Goal: Information Seeking & Learning: Learn about a topic

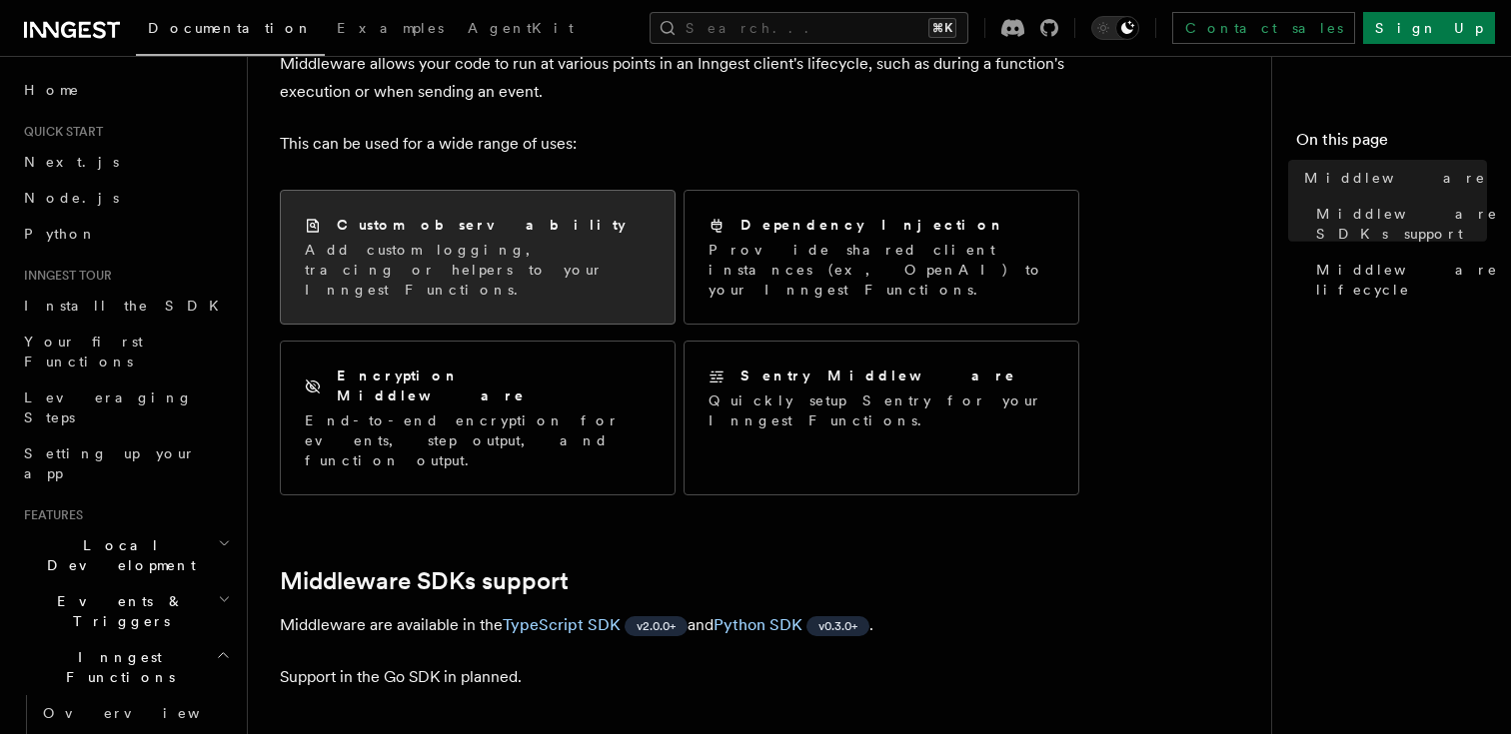
scroll to position [143, 0]
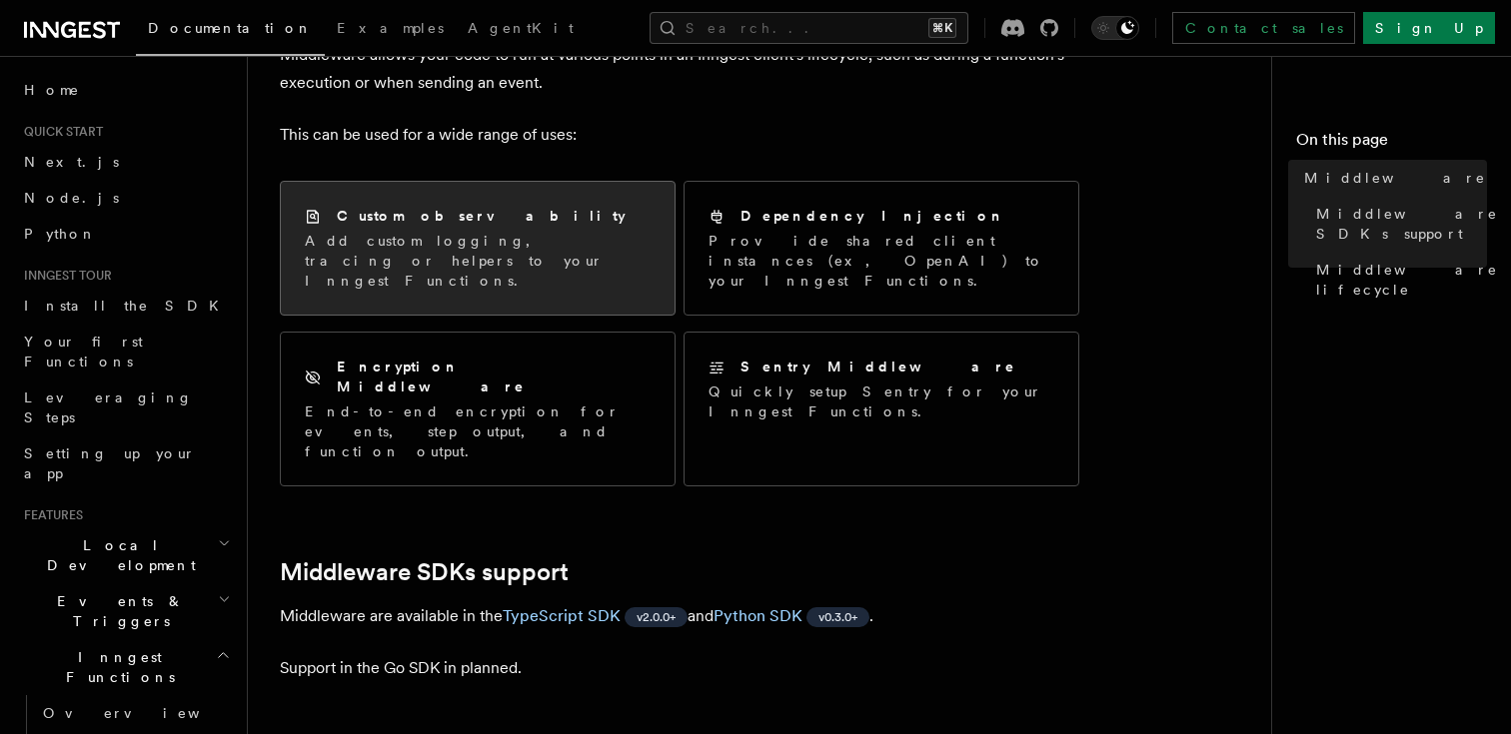
click at [509, 251] on p "Add custom logging, tracing or helpers to your Inngest Functions." at bounding box center [478, 261] width 346 height 60
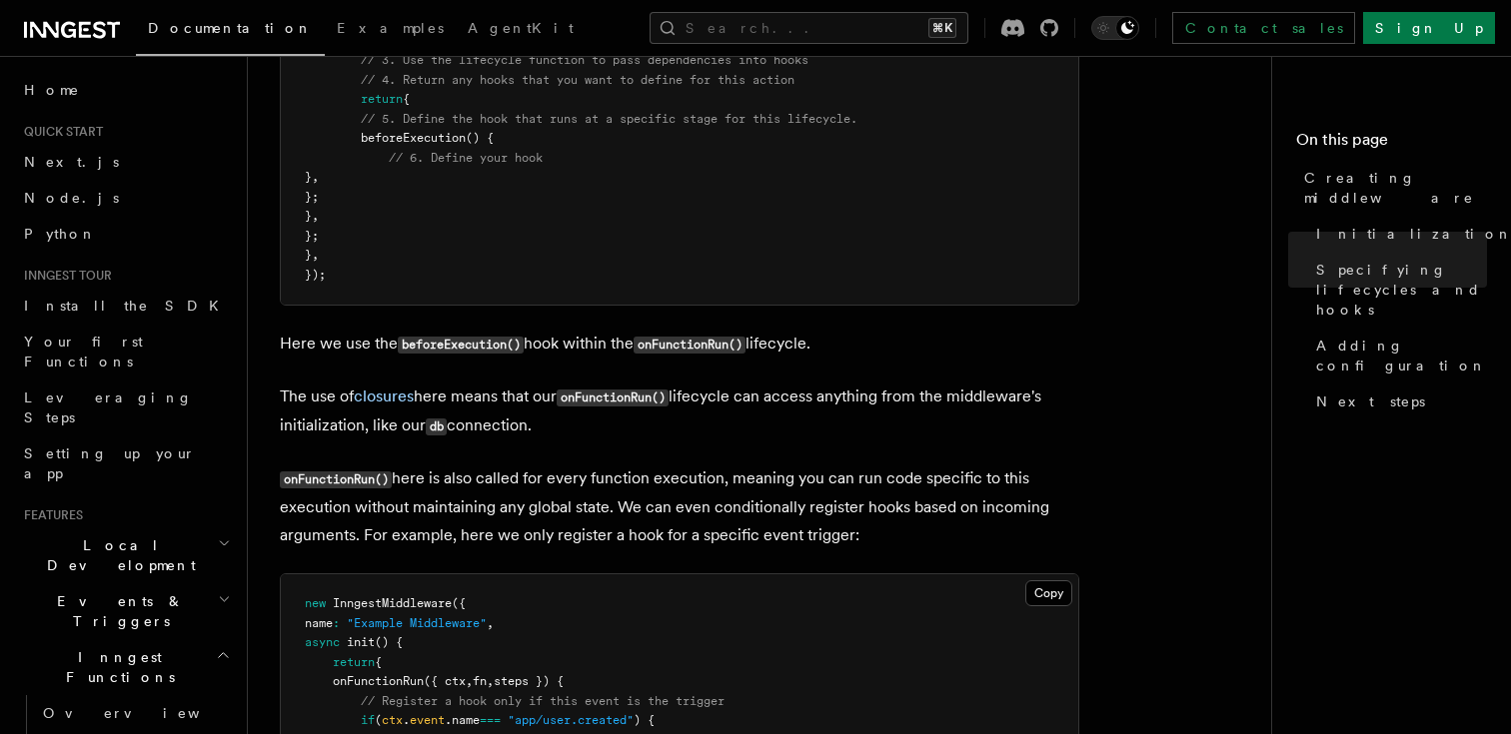
scroll to position [1872, 0]
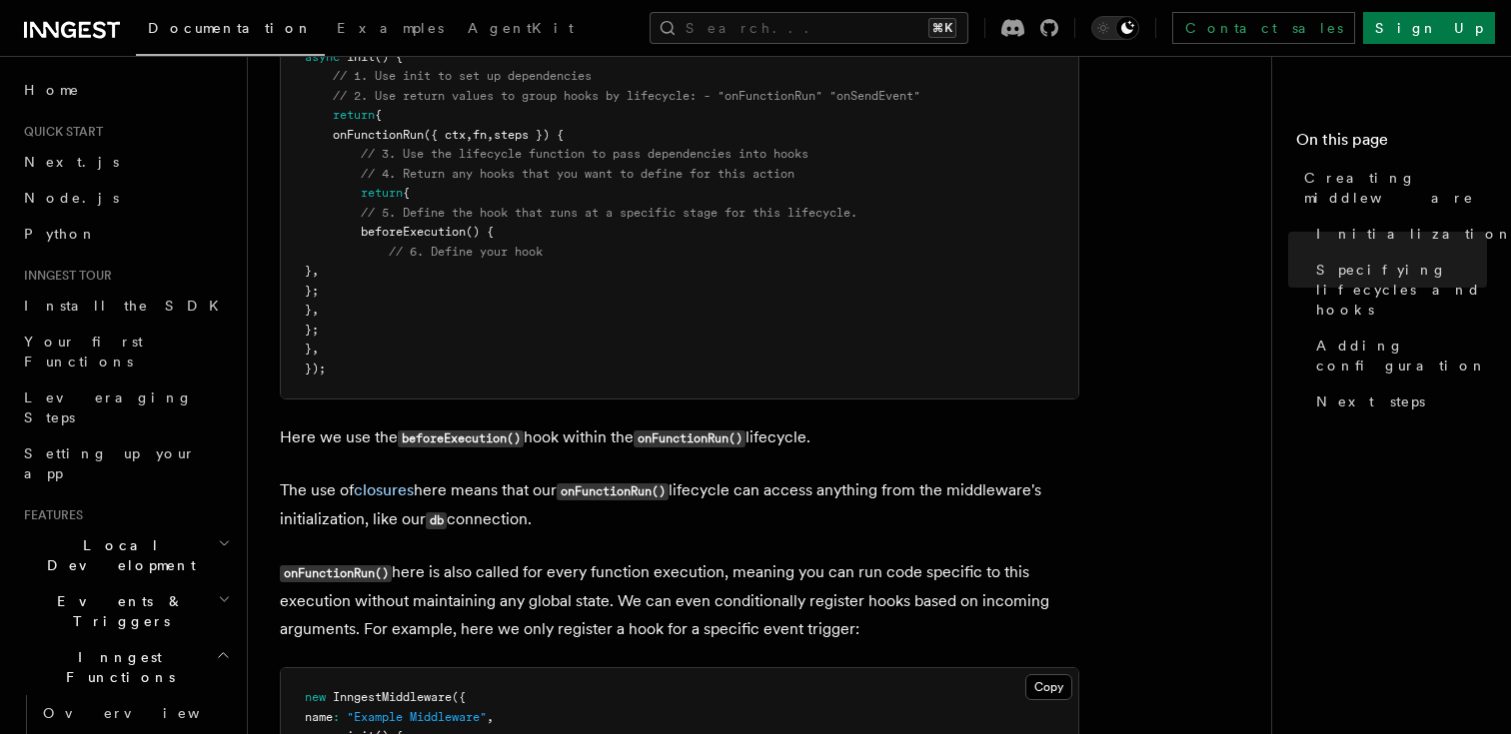
click at [429, 239] on span "beforeExecution" at bounding box center [413, 232] width 105 height 14
click at [800, 33] on button "Search... ⌘K" at bounding box center [808, 28] width 319 height 32
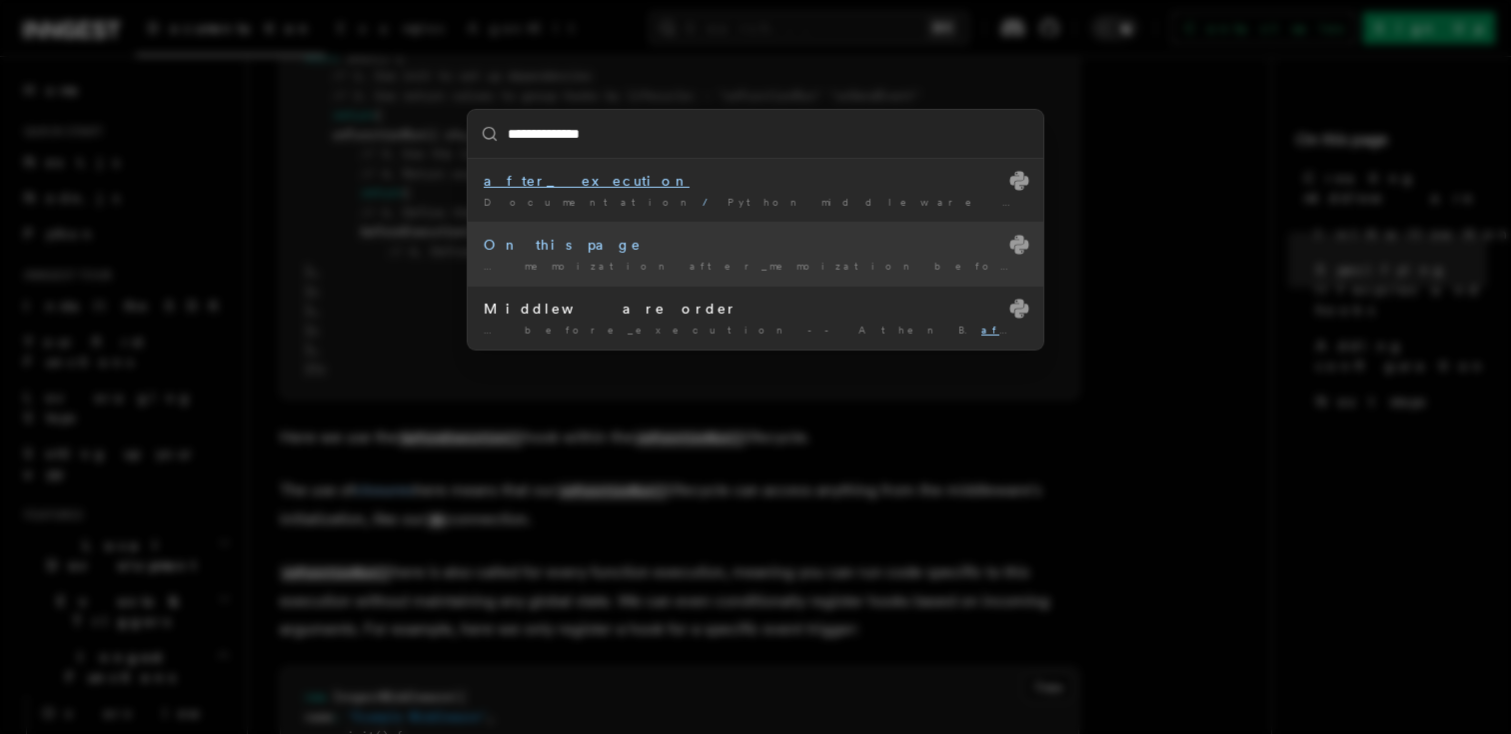
type input "**********"
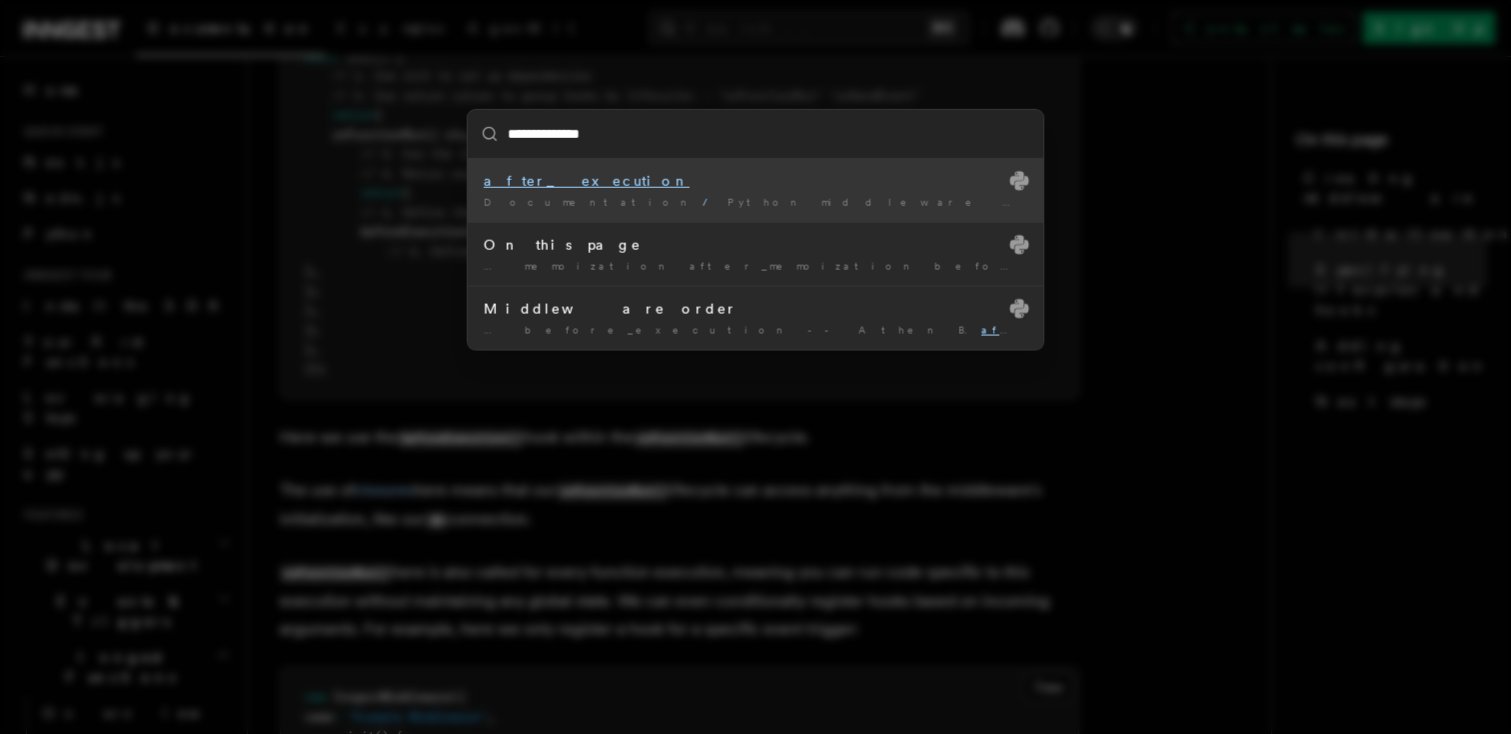
click at [448, 414] on div "**********" at bounding box center [755, 367] width 1511 height 734
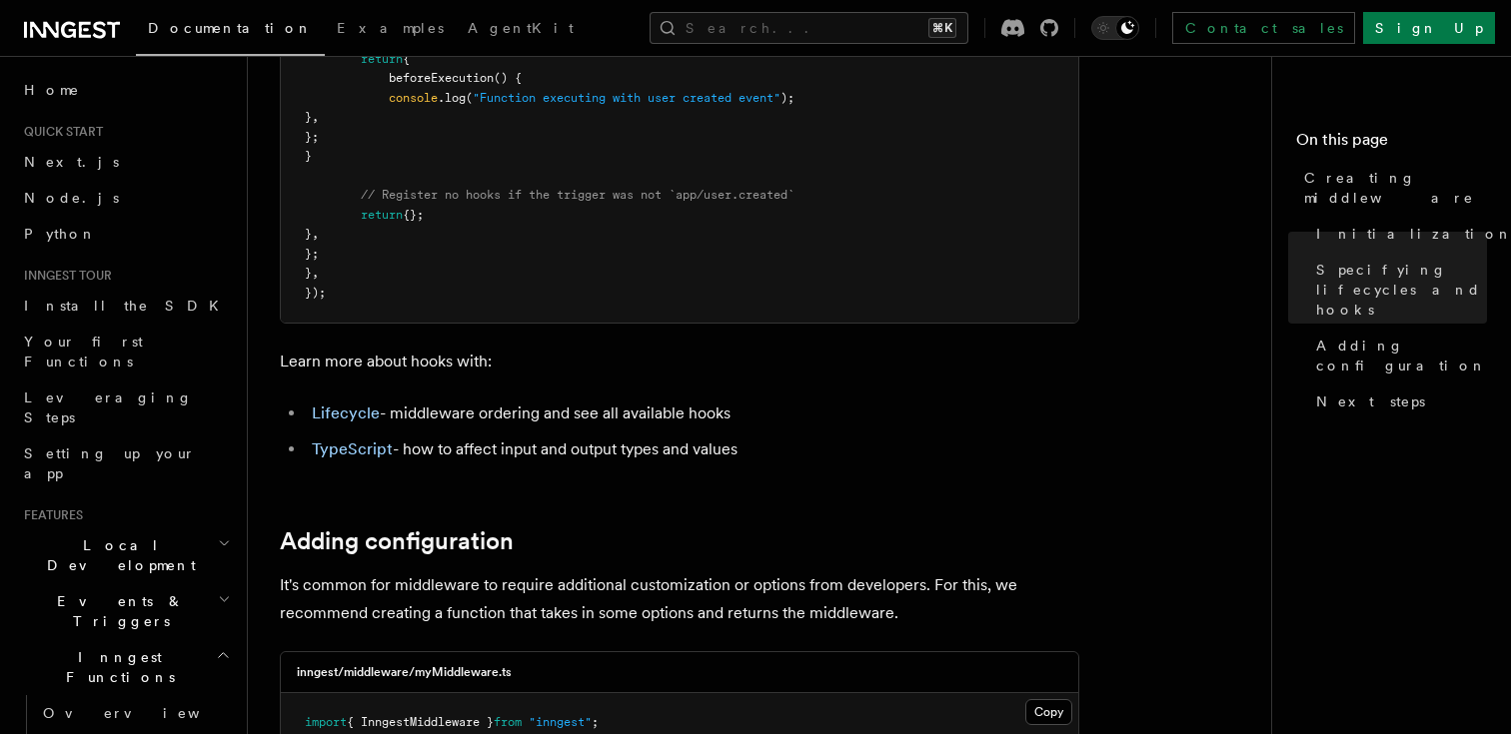
scroll to position [2658, 0]
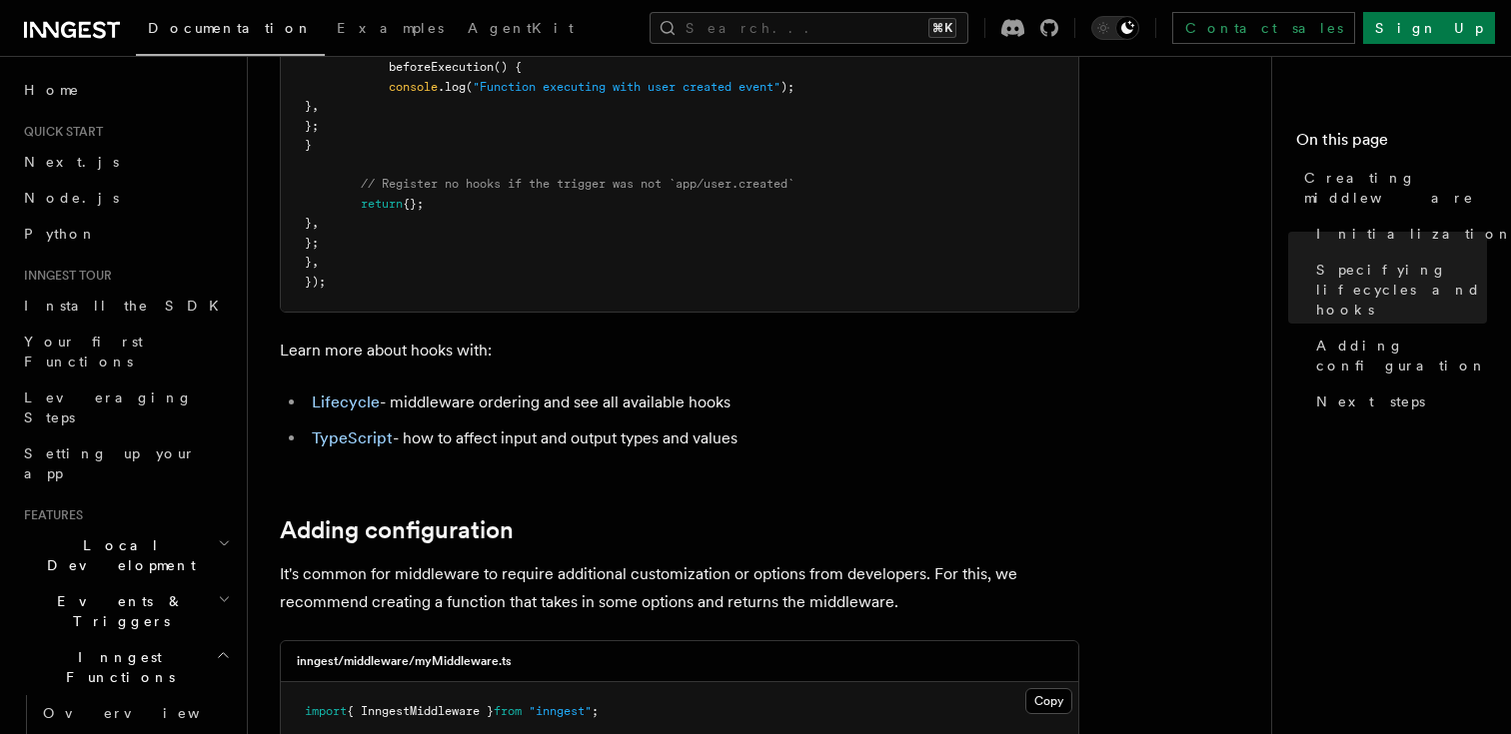
click at [359, 417] on li "Lifecycle - middleware ordering and see all available hooks" at bounding box center [692, 403] width 773 height 28
click at [352, 410] on link "Lifecycle" at bounding box center [346, 402] width 68 height 19
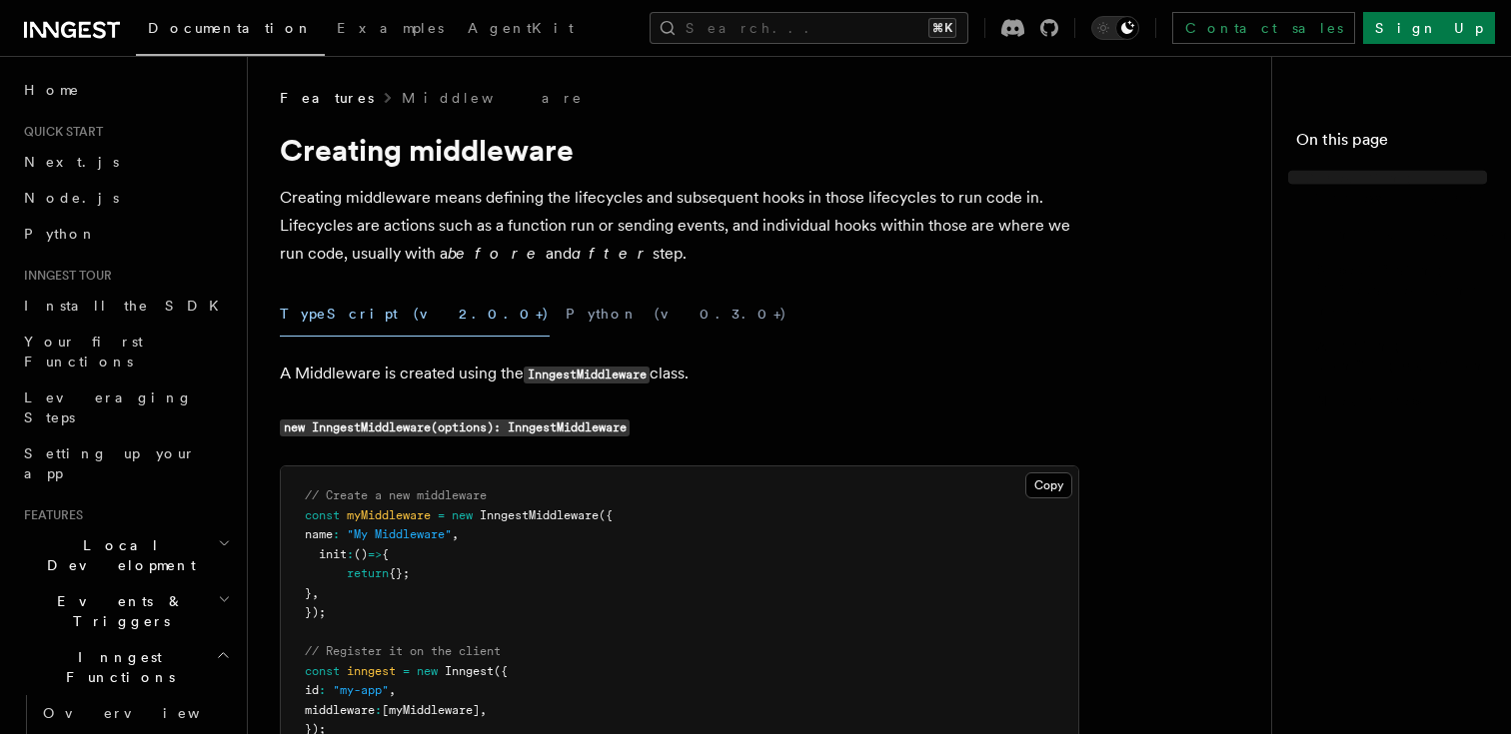
scroll to position [2658, 0]
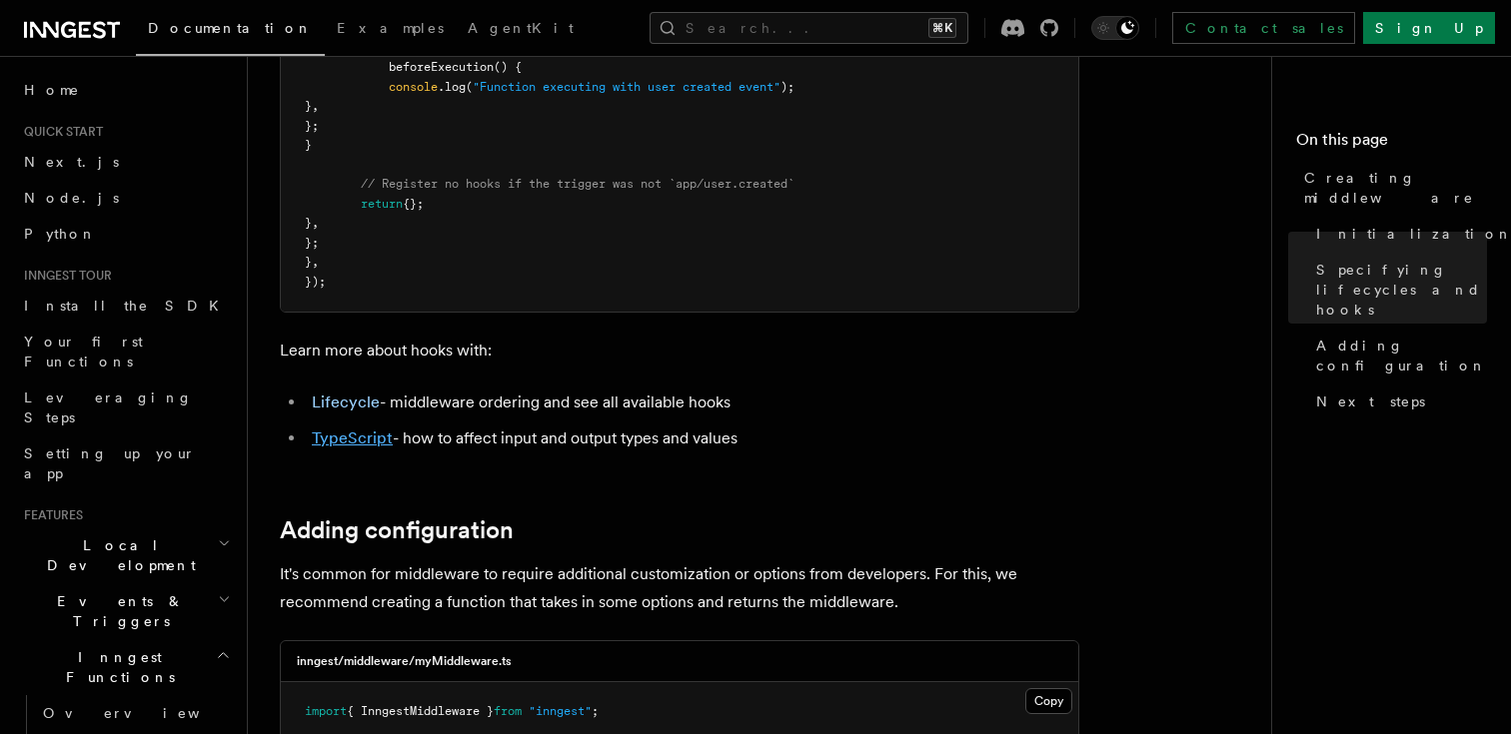
click at [349, 448] on link "TypeScript" at bounding box center [352, 438] width 81 height 19
click at [342, 410] on link "Lifecycle" at bounding box center [346, 402] width 68 height 19
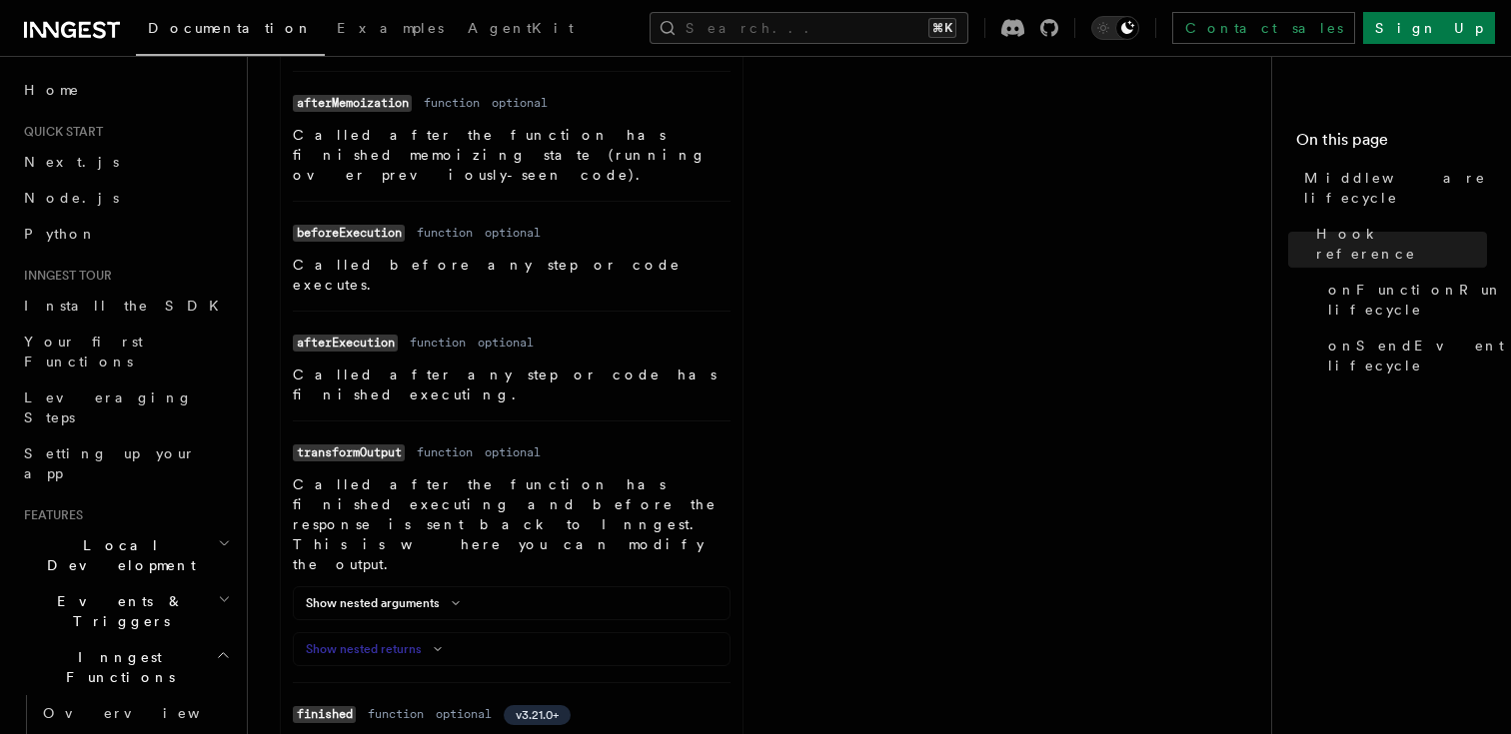
scroll to position [1595, 0]
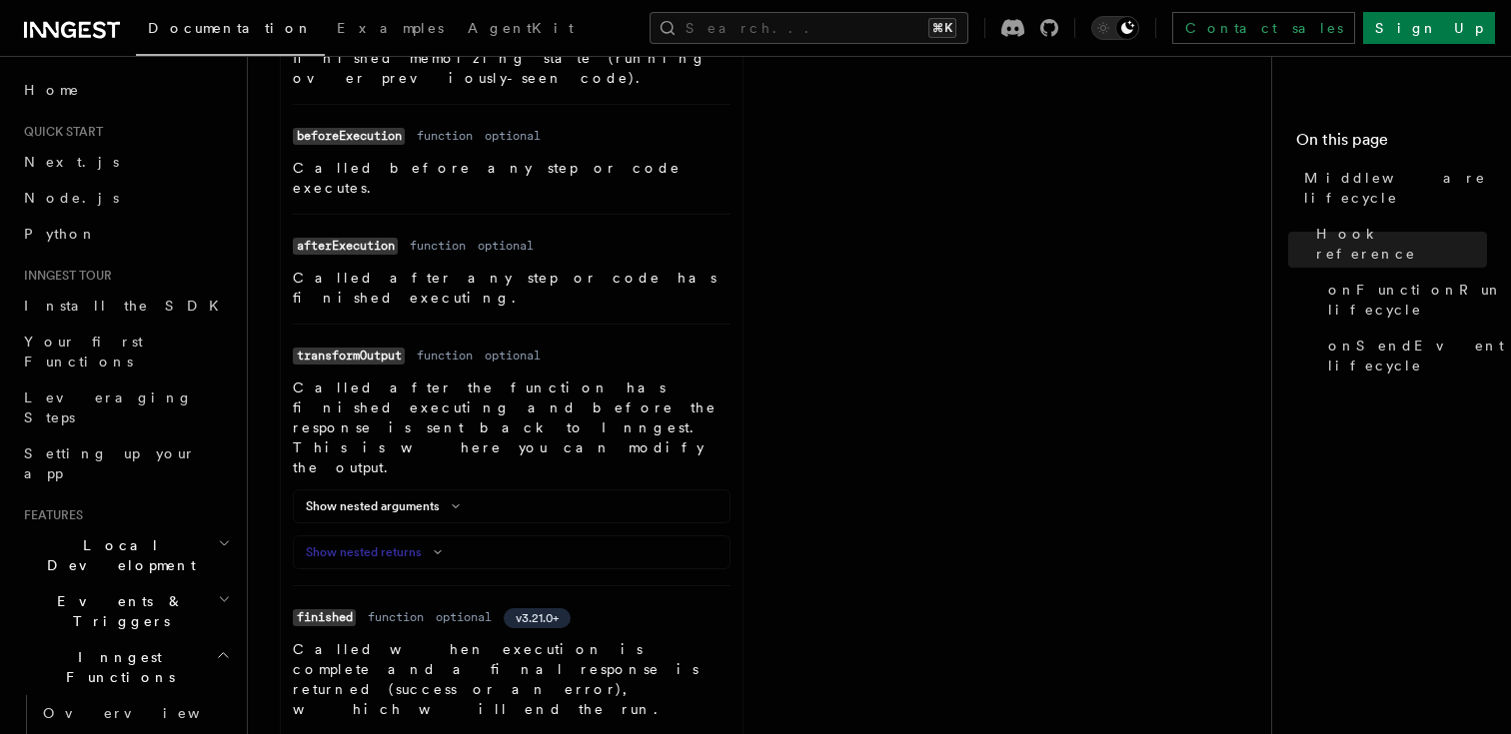
click at [431, 547] on icon at bounding box center [438, 553] width 24 height 12
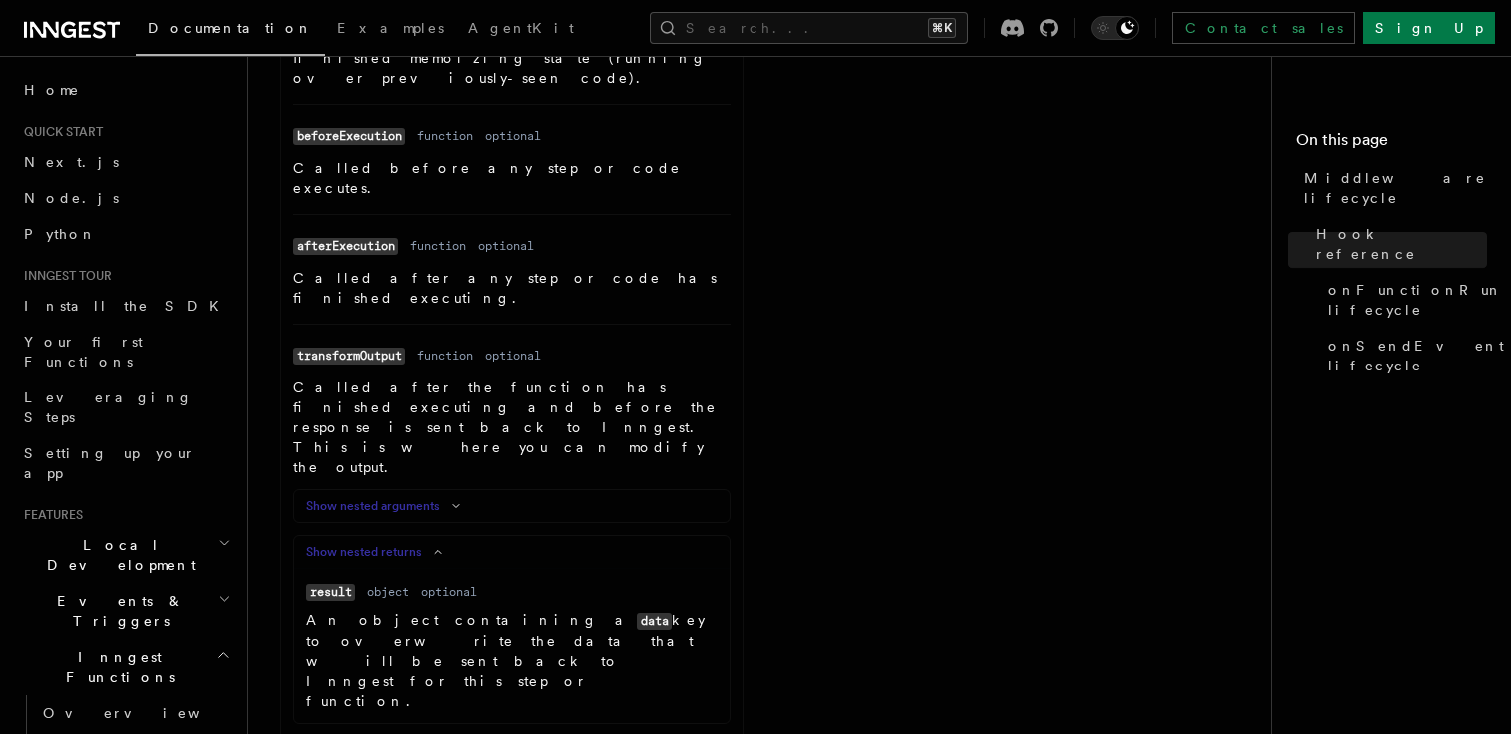
click at [447, 501] on icon at bounding box center [456, 507] width 24 height 12
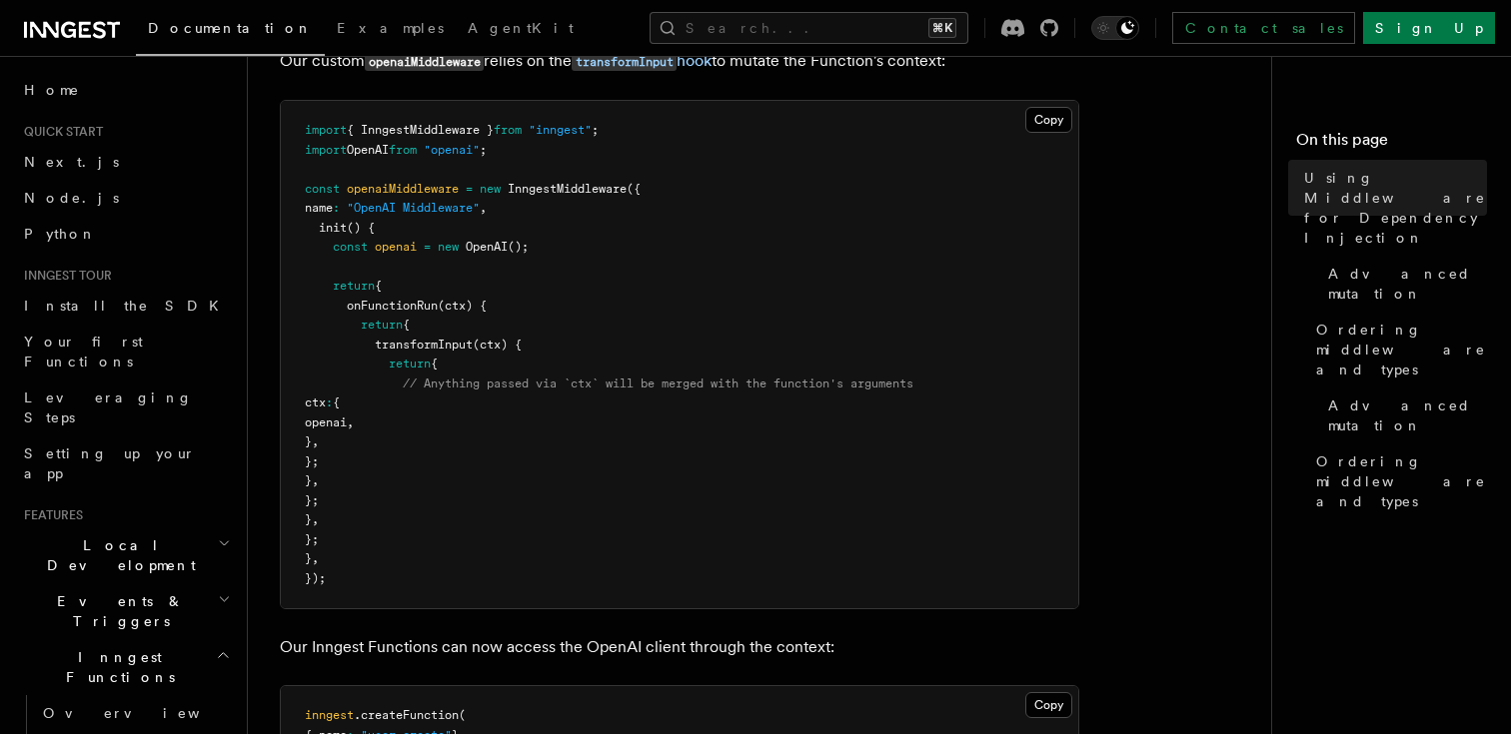
scroll to position [381, 0]
